Goal: Task Accomplishment & Management: Manage account settings

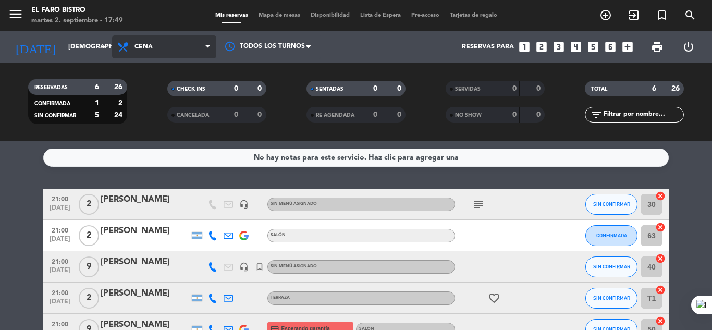
scroll to position [104, 0]
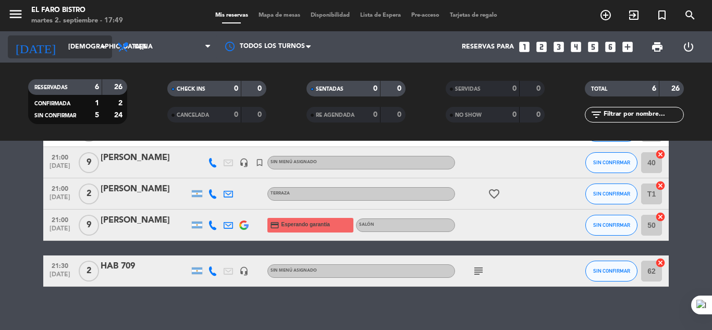
click at [106, 46] on icon "arrow_drop_down" at bounding box center [103, 47] width 13 height 13
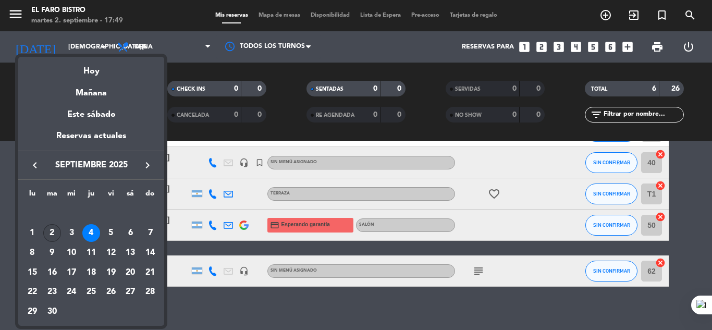
click at [47, 228] on div "2" at bounding box center [52, 233] width 18 height 18
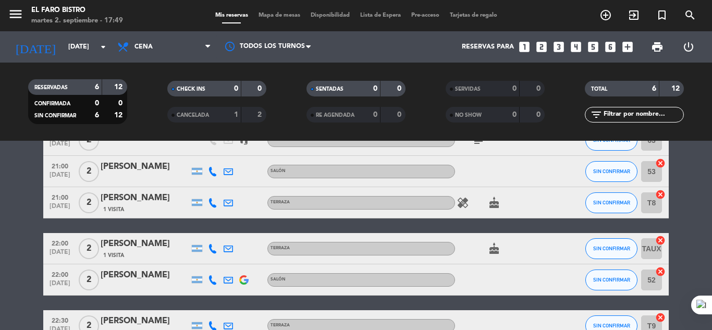
scroll to position [0, 0]
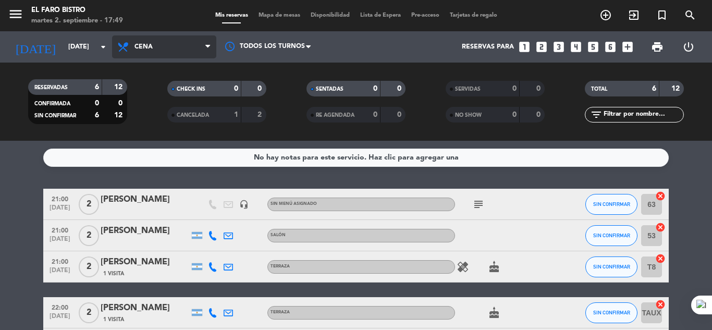
click at [208, 45] on icon at bounding box center [207, 47] width 5 height 8
click at [163, 141] on ng-component "menu El Faro Bistro [DATE] 2. septiembre - 17:49 Mis reservas Mapa de mesas Dis…" at bounding box center [356, 165] width 712 height 330
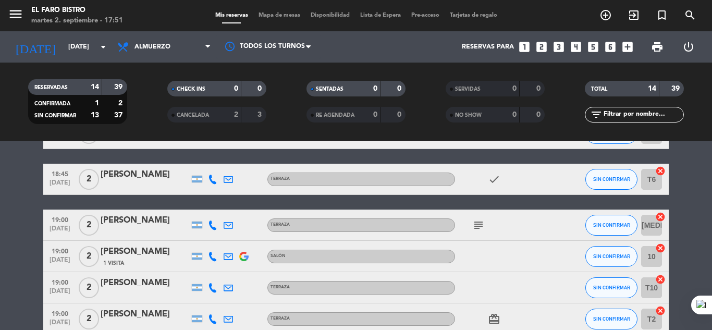
scroll to position [417, 0]
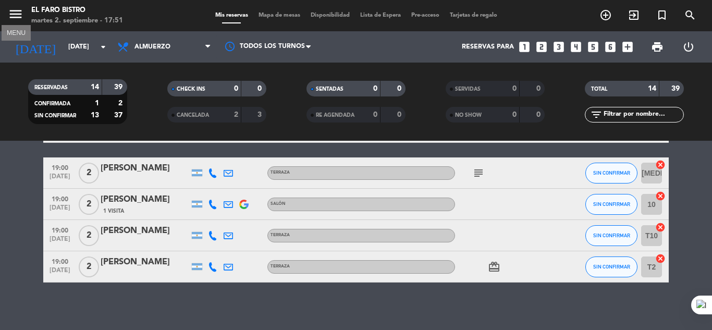
click at [20, 10] on icon "menu" at bounding box center [16, 14] width 16 height 16
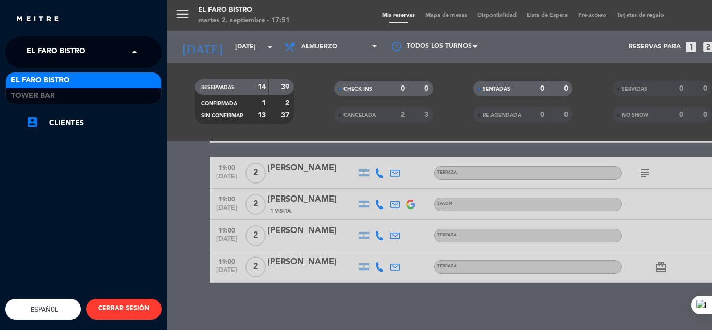
click at [132, 53] on span at bounding box center [137, 52] width 18 height 22
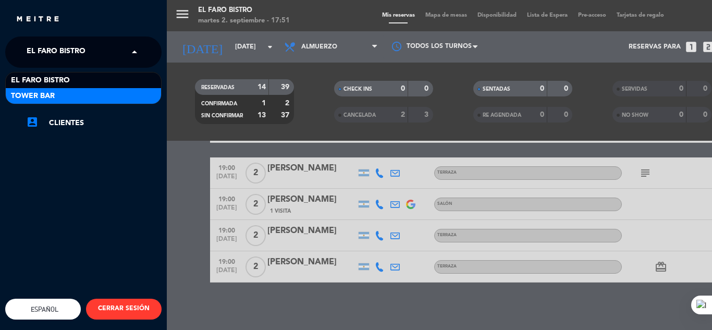
click at [74, 97] on div "Tower Bar" at bounding box center [83, 96] width 155 height 16
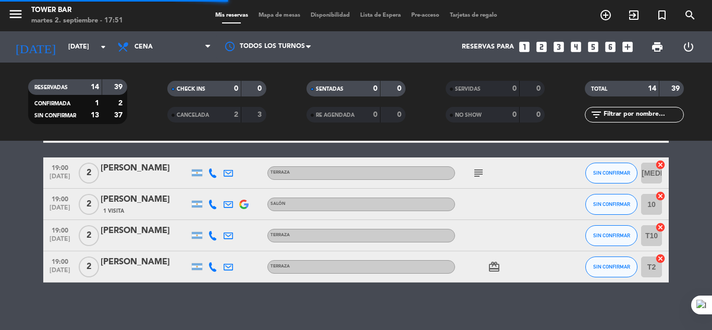
scroll to position [0, 0]
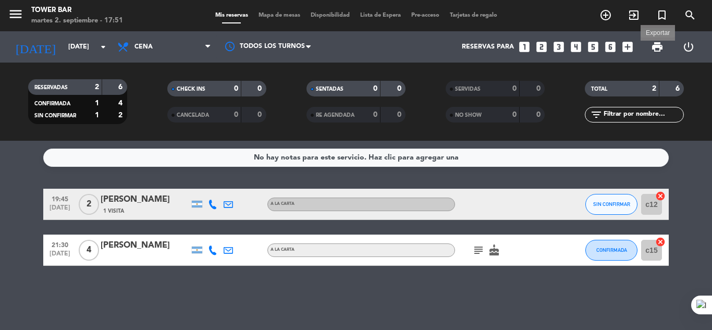
click at [656, 44] on span "print" at bounding box center [657, 47] width 13 height 13
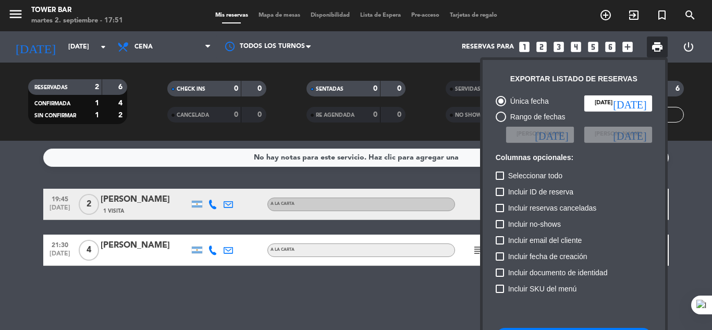
scroll to position [64, 0]
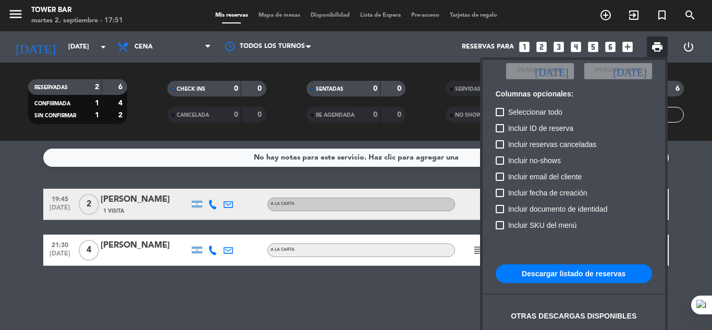
click at [557, 272] on button "Descargar listado de reservas" at bounding box center [574, 273] width 156 height 19
click at [18, 11] on div at bounding box center [356, 165] width 712 height 330
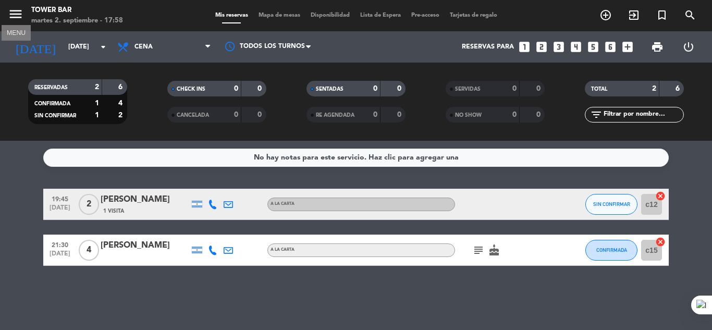
click at [20, 16] on icon "menu" at bounding box center [16, 14] width 16 height 16
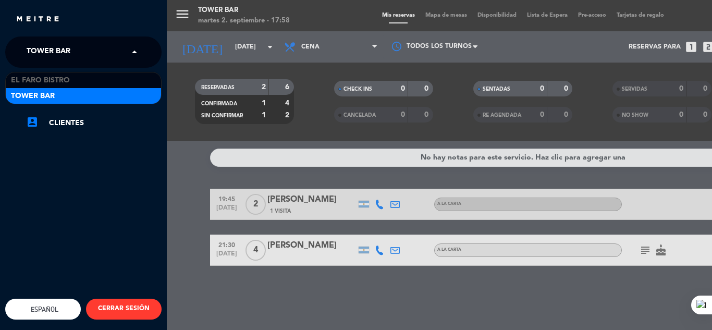
click at [135, 52] on span at bounding box center [137, 52] width 18 height 22
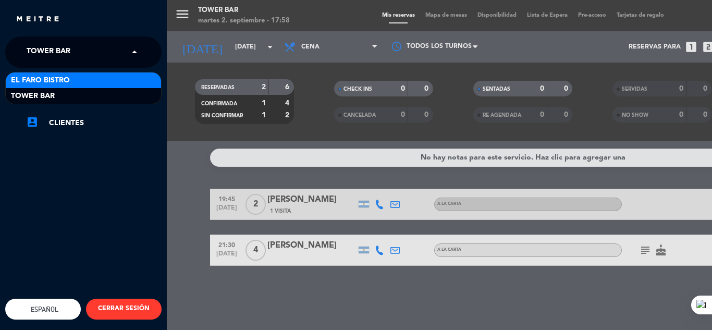
click at [80, 81] on div "El Faro Bistro" at bounding box center [83, 80] width 155 height 16
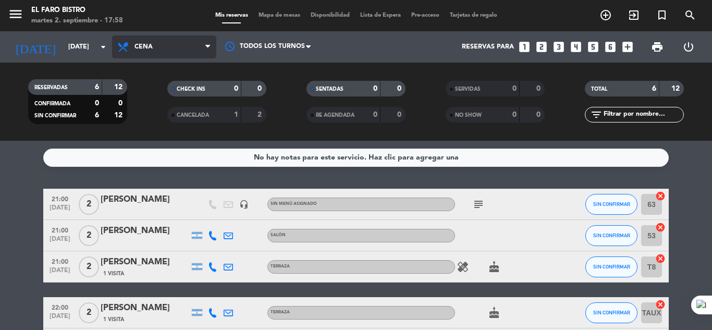
click at [208, 48] on icon at bounding box center [207, 47] width 5 height 8
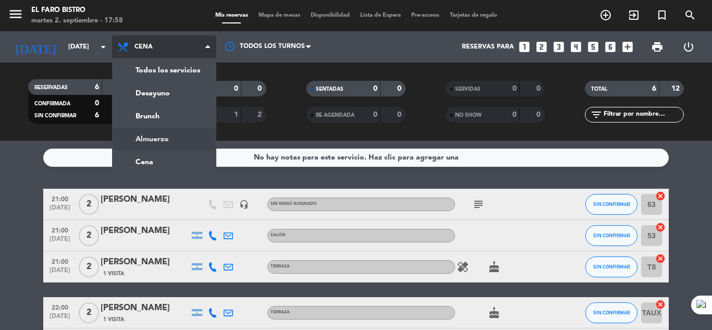
click at [149, 135] on div "menu El Faro Bistro [DATE] 2. septiembre - 17:58 Mis reservas Mapa de mesas Dis…" at bounding box center [356, 70] width 712 height 141
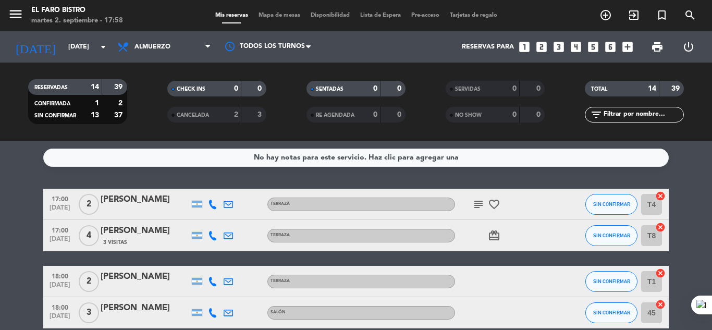
click at [477, 203] on icon "subject" at bounding box center [478, 204] width 13 height 13
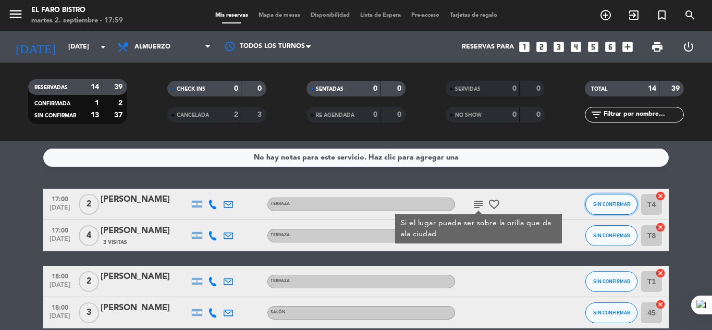
click at [608, 203] on span "SIN CONFIRMAR" at bounding box center [611, 204] width 37 height 6
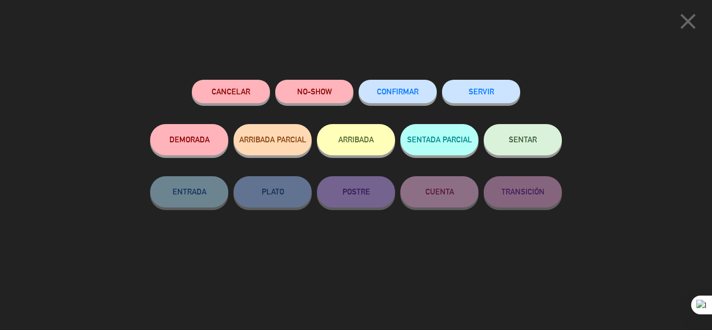
click at [526, 140] on span "SENTAR" at bounding box center [523, 139] width 28 height 9
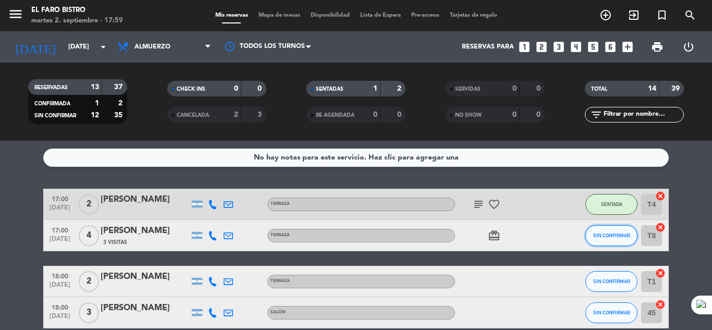
click at [613, 234] on span "SIN CONFIRMAR" at bounding box center [611, 236] width 37 height 6
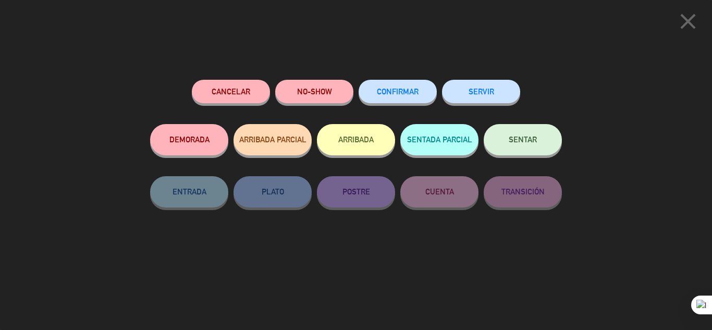
click at [533, 139] on span "SENTAR" at bounding box center [523, 139] width 28 height 9
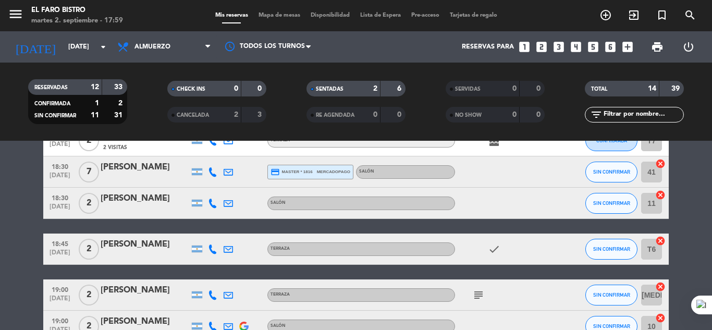
scroll to position [313, 0]
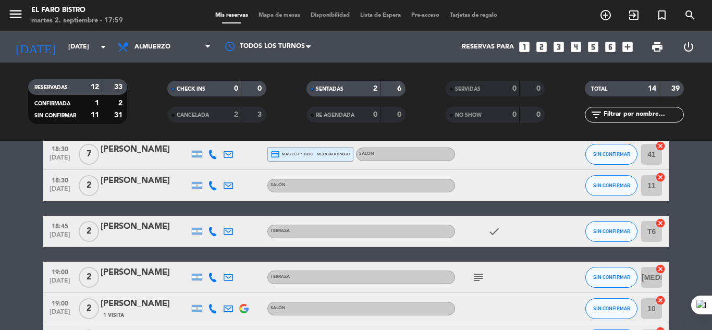
click at [479, 276] on icon "subject" at bounding box center [478, 277] width 13 height 13
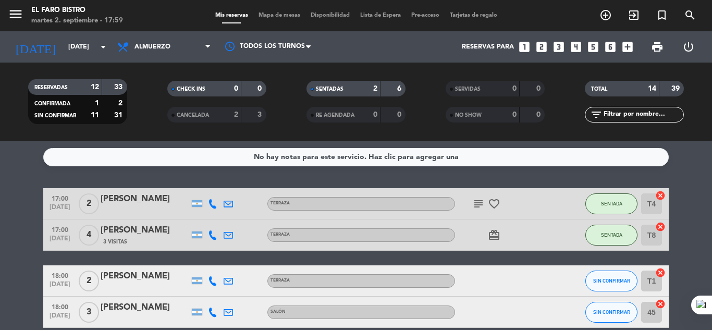
scroll to position [0, 0]
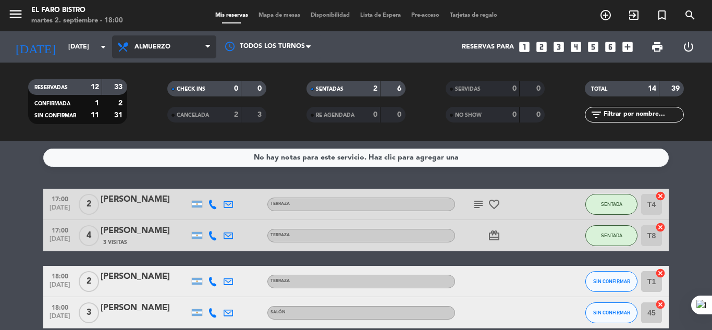
click at [208, 45] on icon at bounding box center [207, 47] width 5 height 8
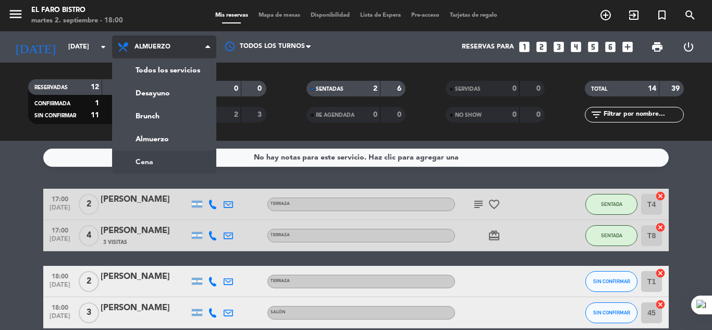
click at [154, 164] on ng-component "menu El Faro Bistro [DATE] 2. septiembre - 18:00 Mis reservas Mapa de mesas Dis…" at bounding box center [356, 165] width 712 height 330
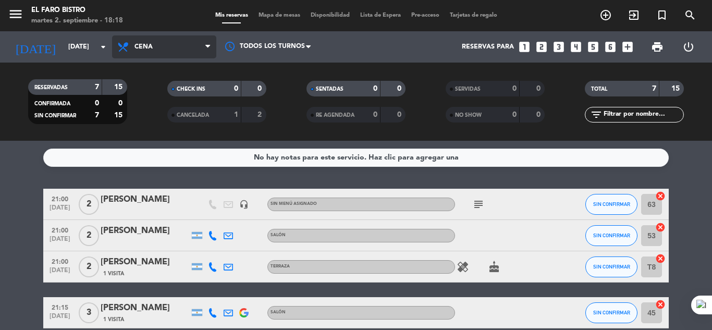
click at [209, 44] on icon at bounding box center [207, 47] width 5 height 8
click at [158, 133] on div "menu El Faro Bistro [DATE] 2. septiembre - 18:18 Mis reservas Mapa de mesas Dis…" at bounding box center [356, 70] width 712 height 141
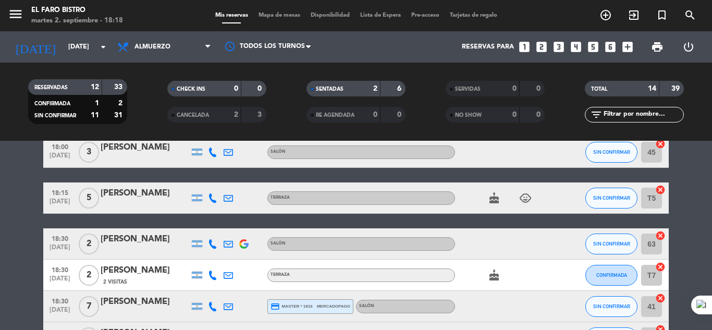
scroll to position [104, 0]
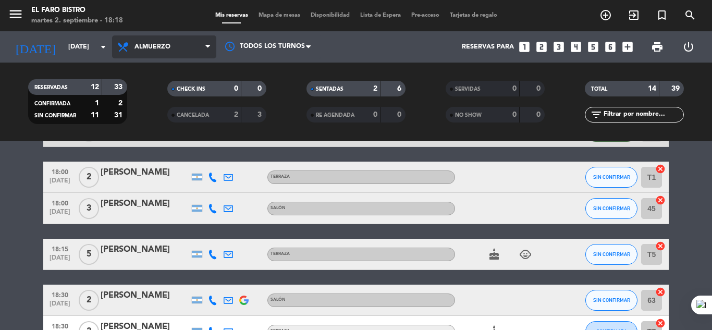
click at [209, 43] on icon at bounding box center [207, 47] width 5 height 8
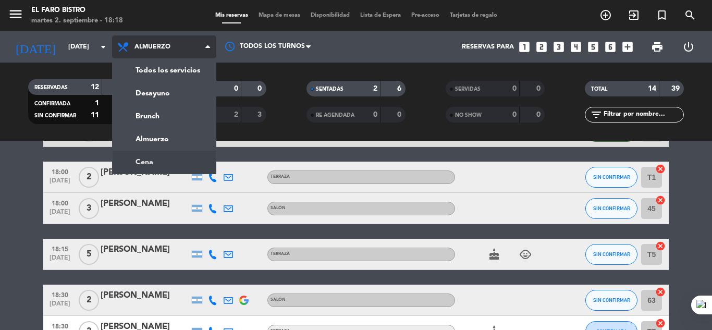
click at [172, 162] on ng-component "menu El Faro Bistro [DATE] 2. septiembre - 18:18 Mis reservas Mapa de mesas Dis…" at bounding box center [356, 165] width 712 height 330
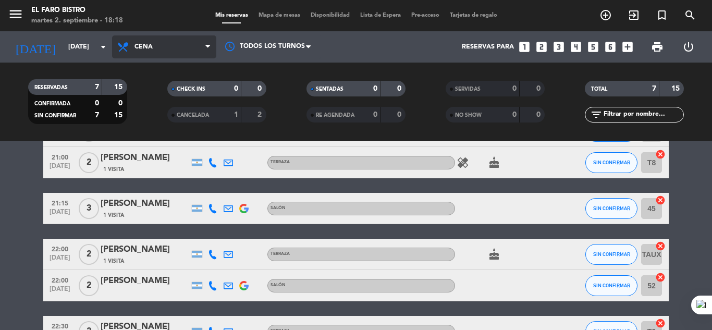
click at [208, 47] on icon at bounding box center [207, 47] width 5 height 8
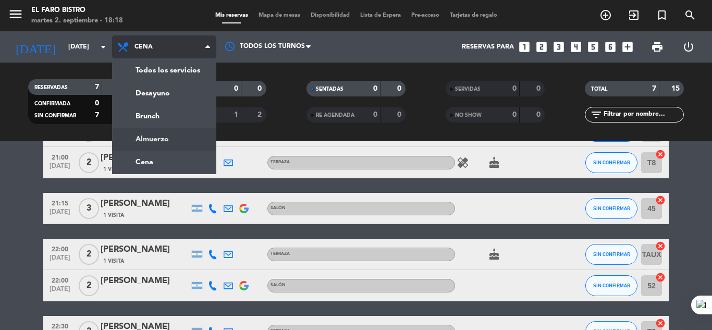
click at [147, 138] on div "menu El Faro Bistro [DATE] 2. septiembre - 18:18 Mis reservas Mapa de mesas Dis…" at bounding box center [356, 70] width 712 height 141
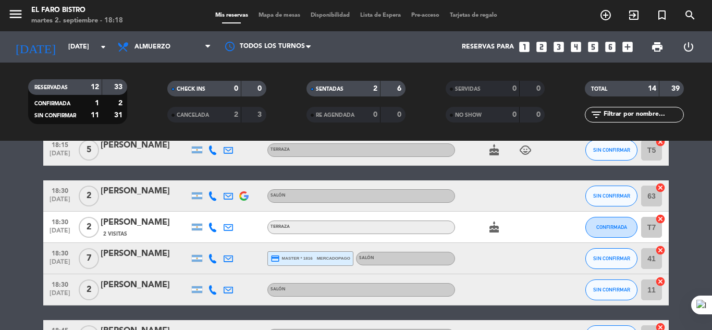
scroll to position [156, 0]
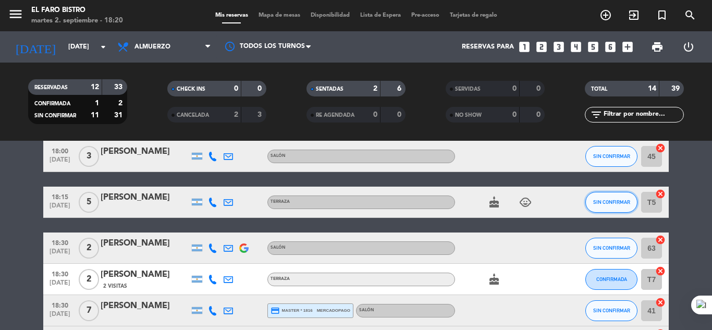
click at [613, 204] on span "SIN CONFIRMAR" at bounding box center [611, 202] width 37 height 6
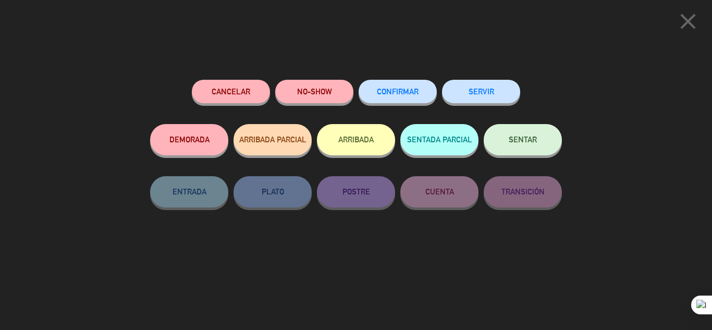
click at [509, 136] on button "SENTAR" at bounding box center [523, 139] width 78 height 31
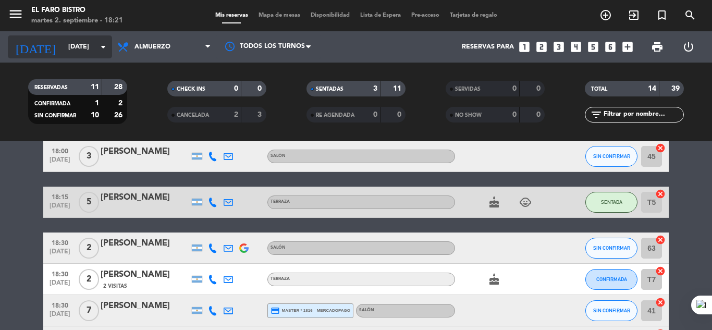
click at [106, 47] on icon "arrow_drop_down" at bounding box center [103, 47] width 13 height 13
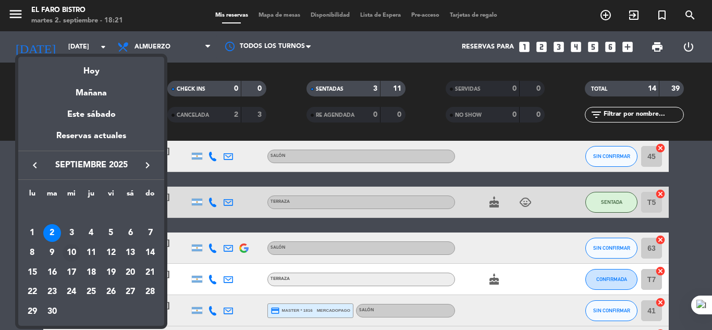
click at [71, 252] on div "10" at bounding box center [72, 253] width 18 height 18
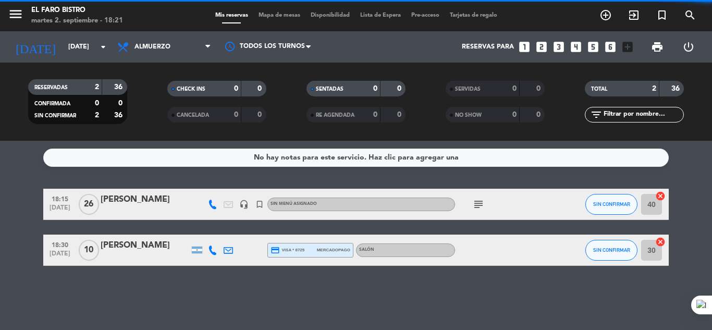
scroll to position [0, 0]
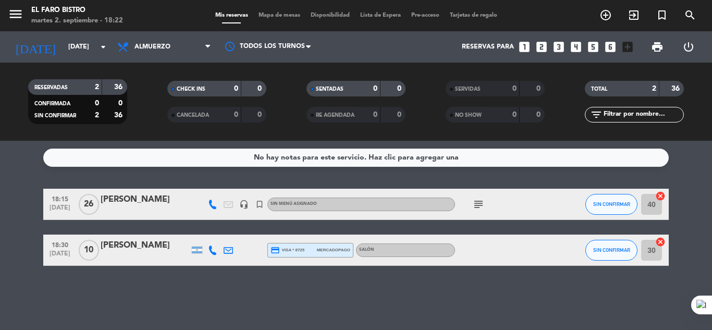
click at [479, 203] on icon "subject" at bounding box center [478, 204] width 13 height 13
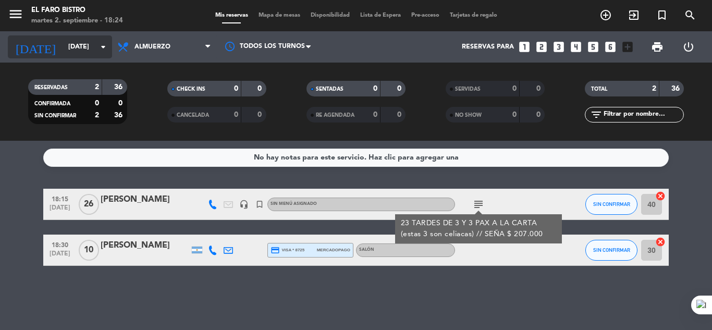
click at [103, 47] on icon "arrow_drop_down" at bounding box center [103, 47] width 13 height 13
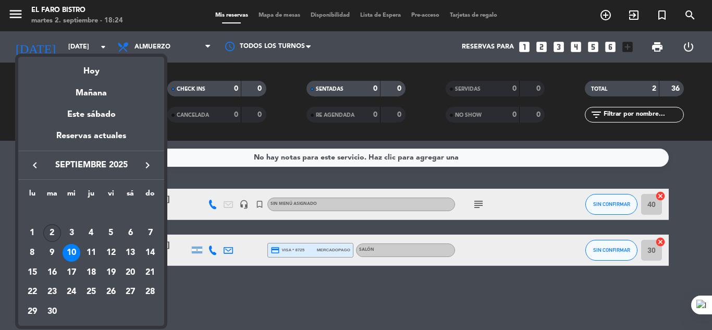
click at [54, 231] on div "2" at bounding box center [52, 233] width 18 height 18
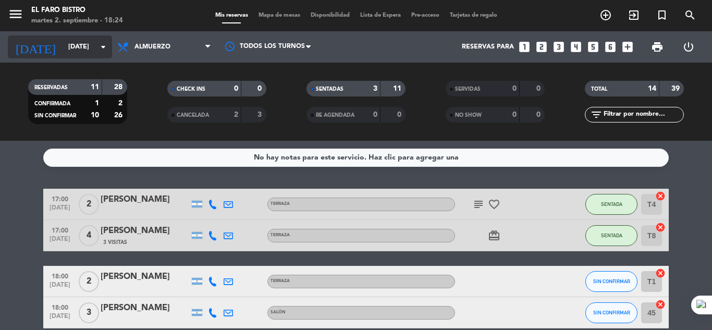
click at [102, 46] on icon "arrow_drop_down" at bounding box center [103, 47] width 13 height 13
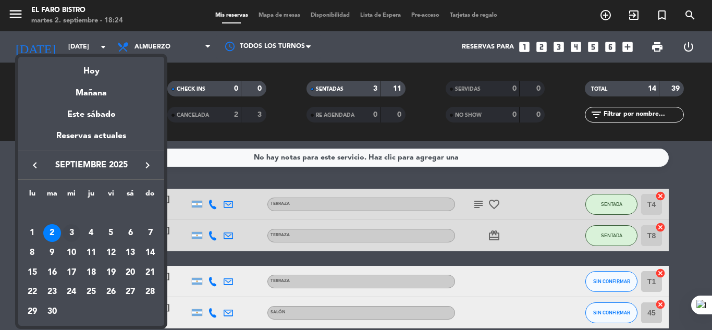
click at [73, 229] on div "3" at bounding box center [72, 233] width 18 height 18
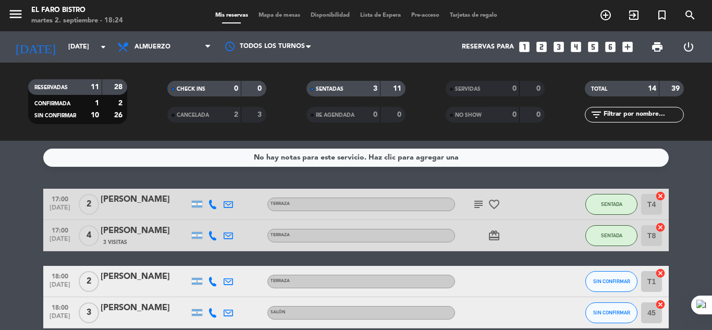
type input "[DATE]"
